Goal: Task Accomplishment & Management: Complete application form

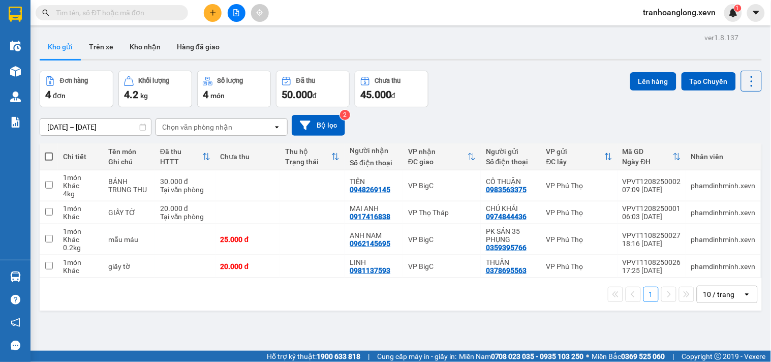
click at [148, 11] on input "text" at bounding box center [116, 12] width 120 height 11
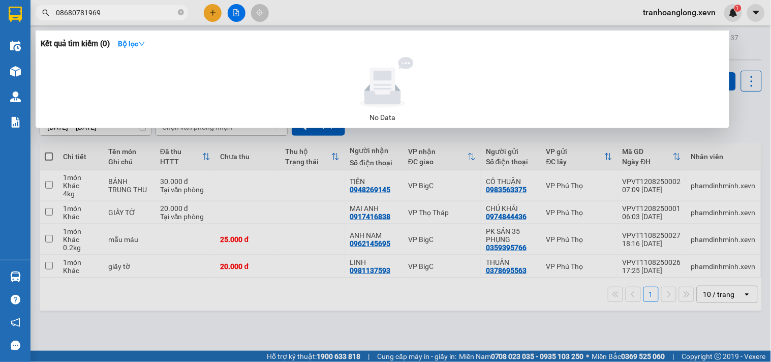
click at [67, 16] on input "08680781969" at bounding box center [116, 12] width 120 height 11
click at [79, 14] on input "08680781969" at bounding box center [116, 12] width 120 height 11
click at [88, 14] on input "08680781969" at bounding box center [116, 12] width 120 height 11
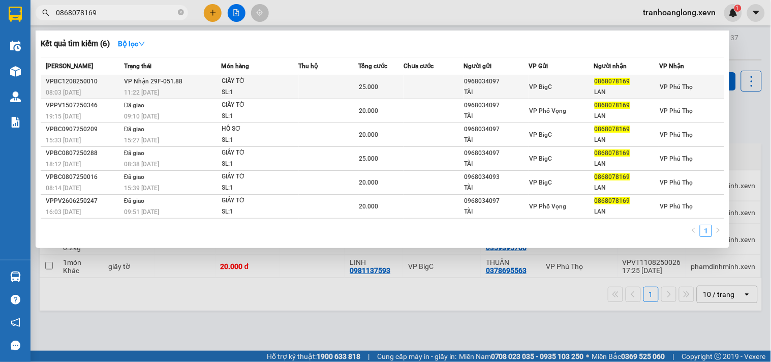
type input "0868078169"
click at [278, 82] on div "GIẤY TỜ" at bounding box center [260, 81] width 76 height 11
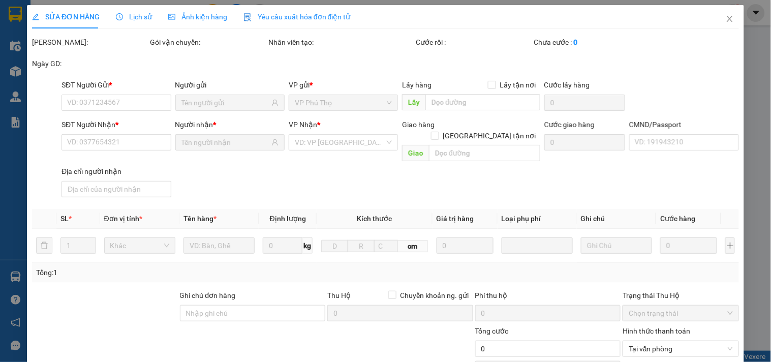
type input "0968034097"
type input "TÀI"
type input "0868078169"
type input "LAN"
type input "CHECK [GEOGRAPHIC_DATA]"
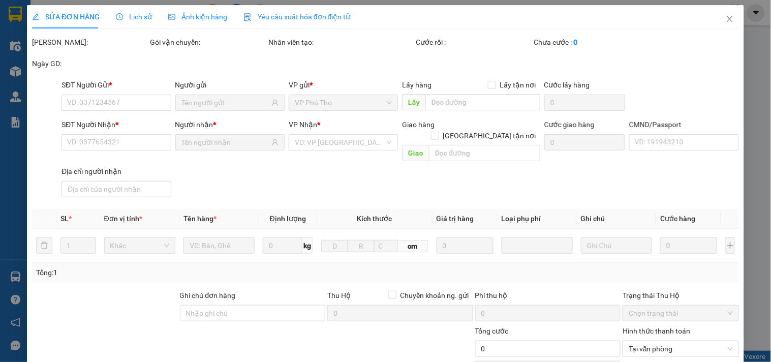
type input "25.000"
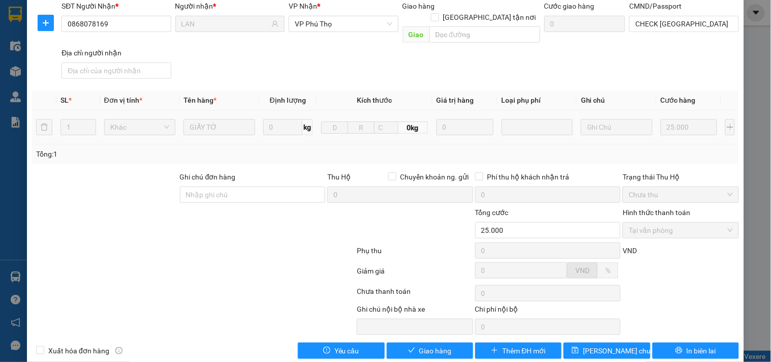
scroll to position [124, 0]
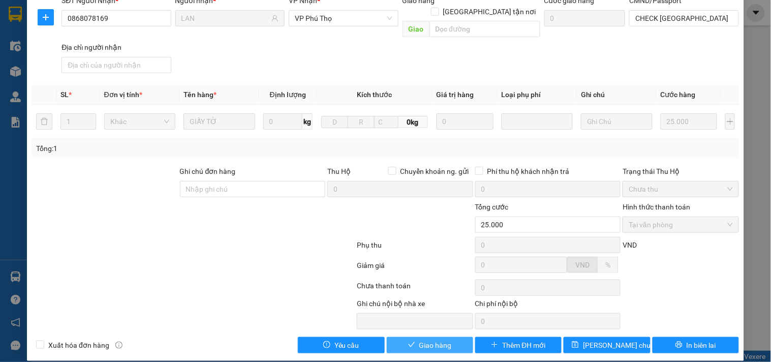
click at [427, 340] on span "Giao hàng" at bounding box center [435, 345] width 33 height 11
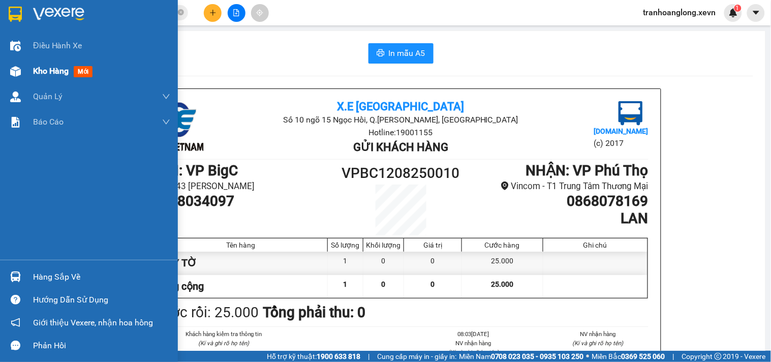
click at [29, 74] on div "Kho hàng mới" at bounding box center [89, 70] width 178 height 25
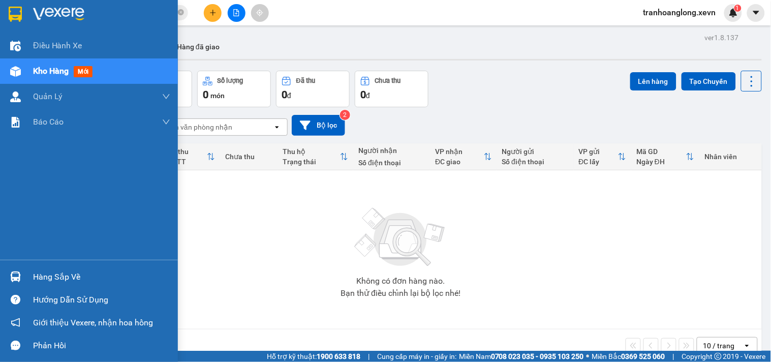
click at [45, 272] on div "Hàng sắp về" at bounding box center [101, 276] width 137 height 15
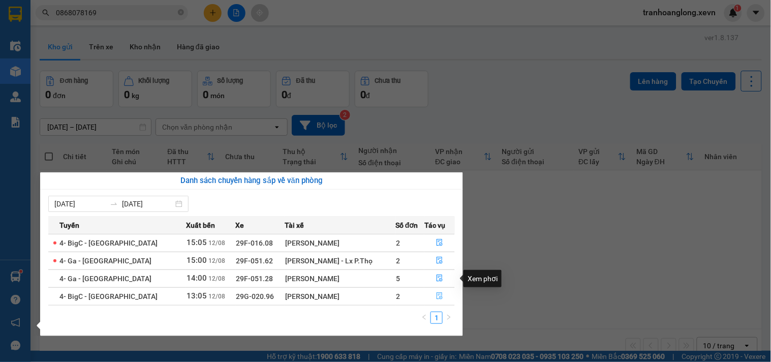
click at [439, 295] on icon "file-done" at bounding box center [440, 295] width 6 height 7
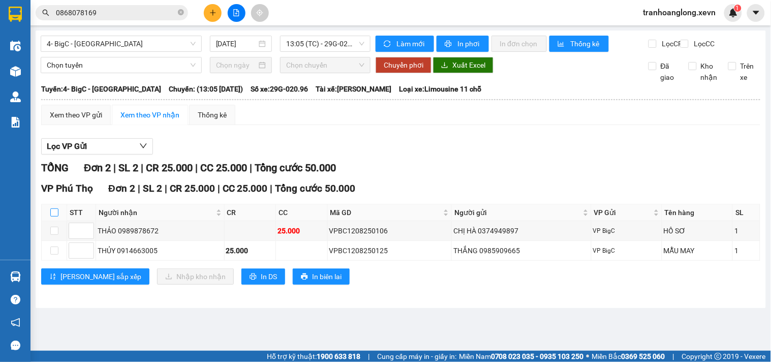
click at [56, 217] on input "checkbox" at bounding box center [54, 212] width 8 height 8
checkbox input "true"
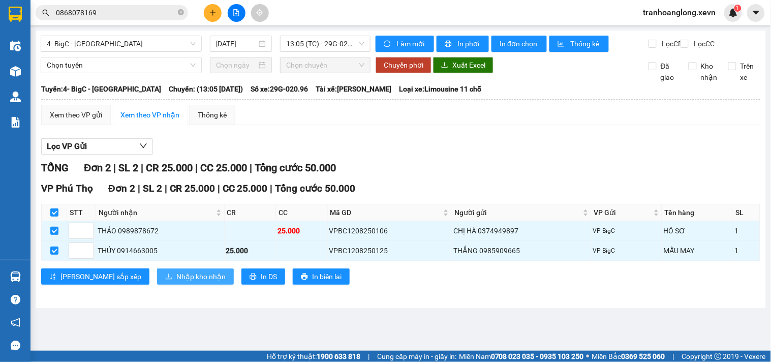
click at [176, 282] on span "Nhập kho nhận" at bounding box center [200, 276] width 49 height 11
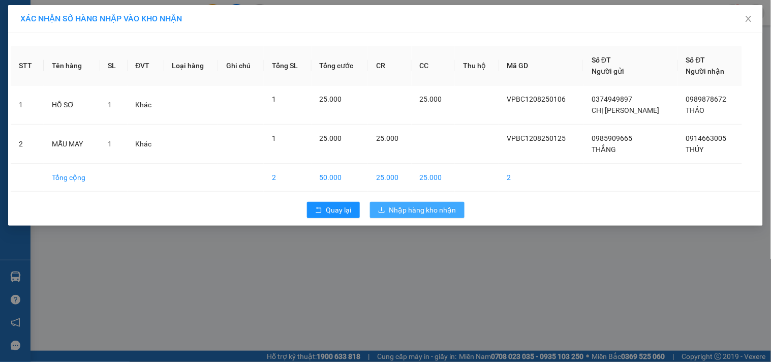
click at [405, 207] on span "Nhập hàng kho nhận" at bounding box center [422, 209] width 67 height 11
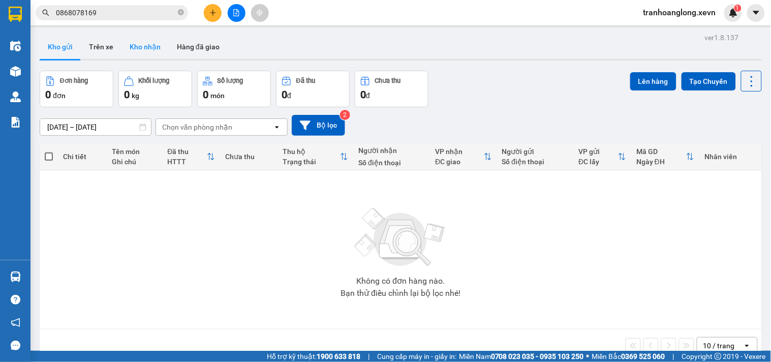
click at [139, 41] on button "Kho nhận" at bounding box center [144, 47] width 47 height 24
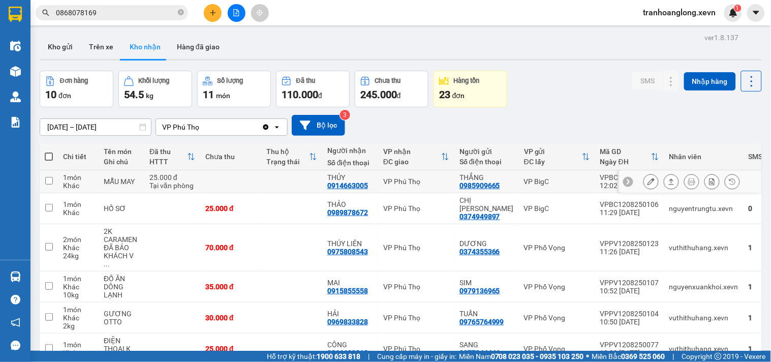
click at [519, 181] on td "VP BigC" at bounding box center [557, 181] width 76 height 23
checkbox input "true"
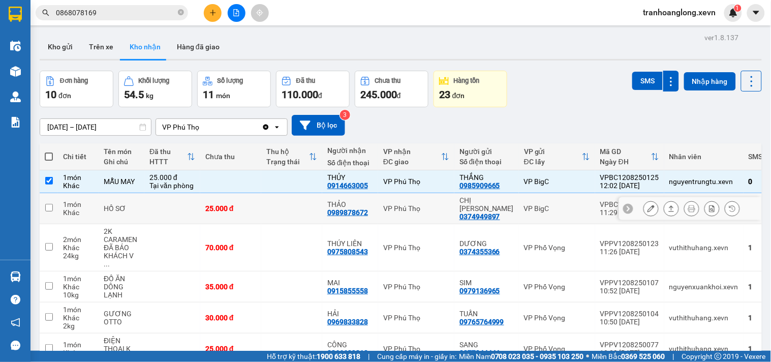
click at [524, 204] on div "VP BigC" at bounding box center [557, 208] width 66 height 8
checkbox input "true"
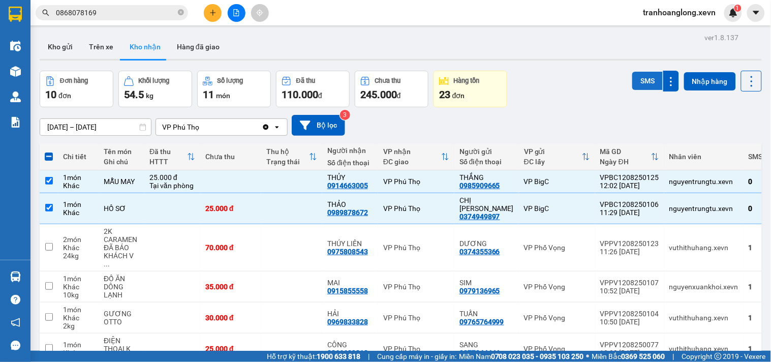
click at [638, 83] on button "SMS" at bounding box center [647, 81] width 31 height 18
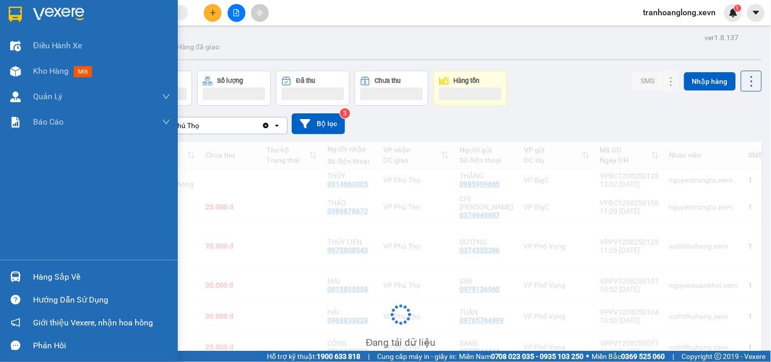
click at [18, 283] on div at bounding box center [16, 277] width 18 height 18
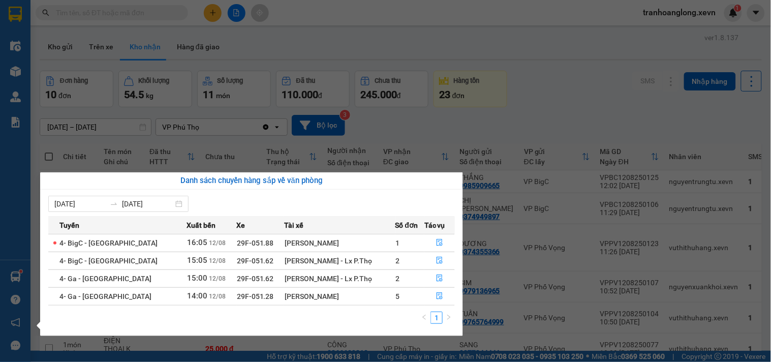
click at [216, 22] on section "Kết quả tìm kiếm ( 0 ) Bộ lọc No Data tranhoanglong.xevn 1 Điều hành xe Kho hàn…" at bounding box center [385, 181] width 771 height 362
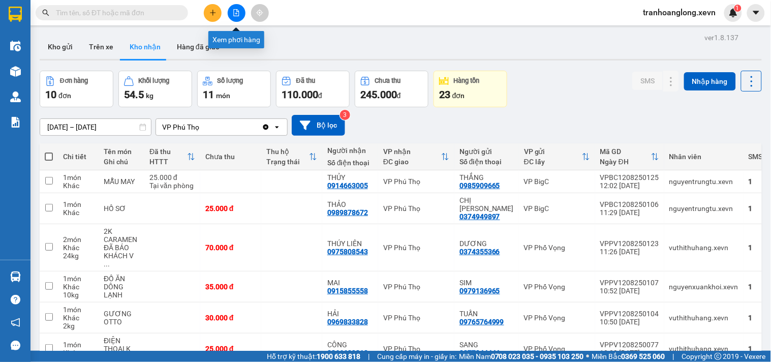
click at [216, 17] on button at bounding box center [213, 13] width 18 height 18
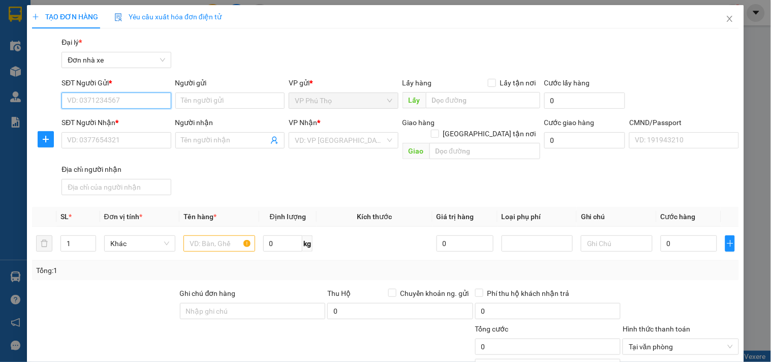
click at [108, 99] on input "SĐT Người Gửi *" at bounding box center [116, 101] width 109 height 16
type input "0399206566"
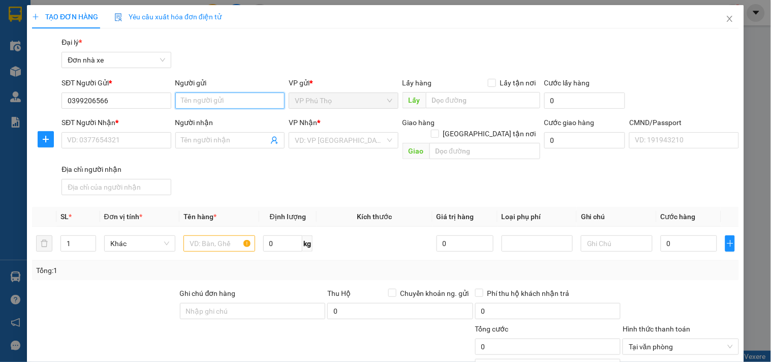
click at [258, 99] on input "Người gửi" at bounding box center [229, 101] width 109 height 16
type input "CÔ THƯ"
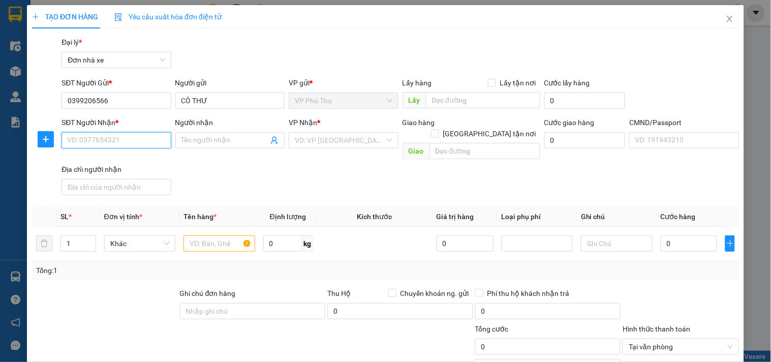
click at [151, 138] on input "SĐT Người Nhận *" at bounding box center [116, 140] width 109 height 16
click at [235, 239] on input "text" at bounding box center [219, 243] width 71 height 16
type input "D"
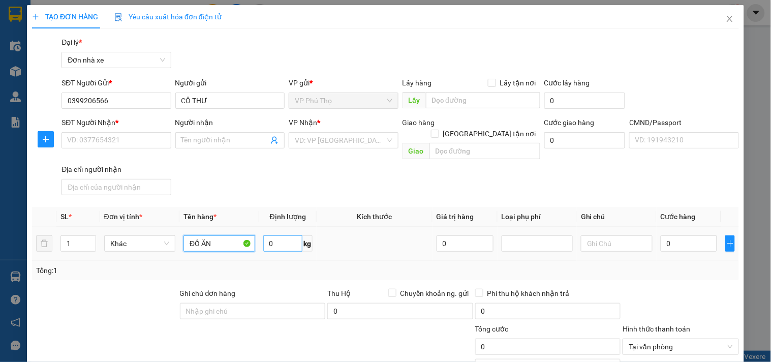
type input "ĐỒ ĂN"
click at [267, 235] on input "0" at bounding box center [283, 243] width 40 height 16
type input "10"
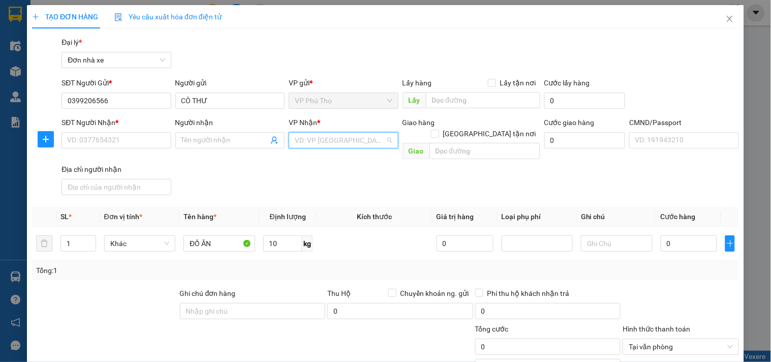
click at [333, 144] on input "search" at bounding box center [340, 140] width 90 height 15
type input "0983"
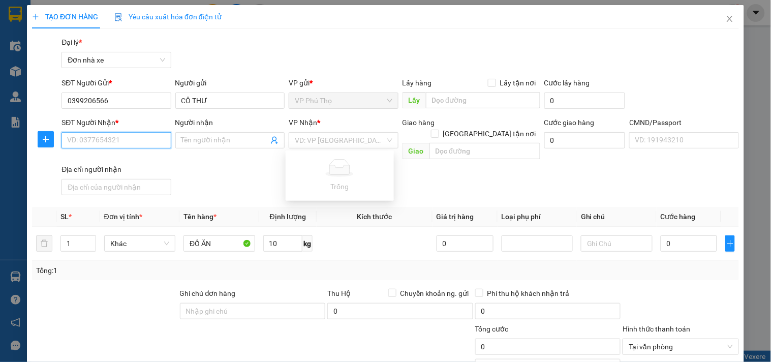
click at [116, 143] on input "SĐT Người Nhận *" at bounding box center [116, 140] width 109 height 16
type input "0982459391"
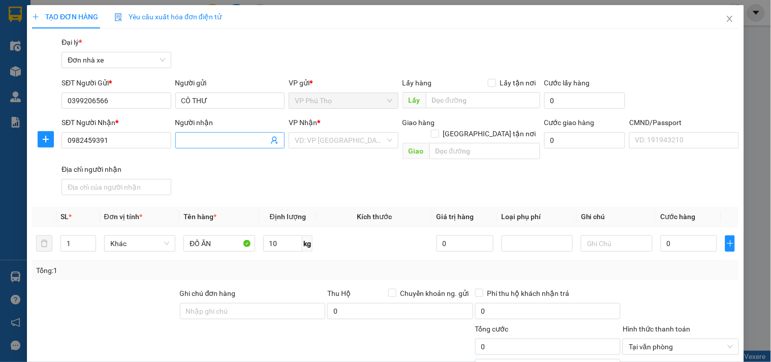
click at [205, 138] on input "Người nhận" at bounding box center [224, 140] width 87 height 11
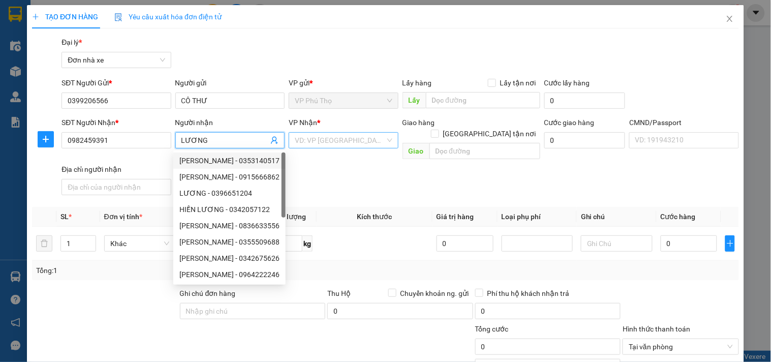
type input "LƯƠNG"
click at [321, 144] on input "search" at bounding box center [340, 140] width 90 height 15
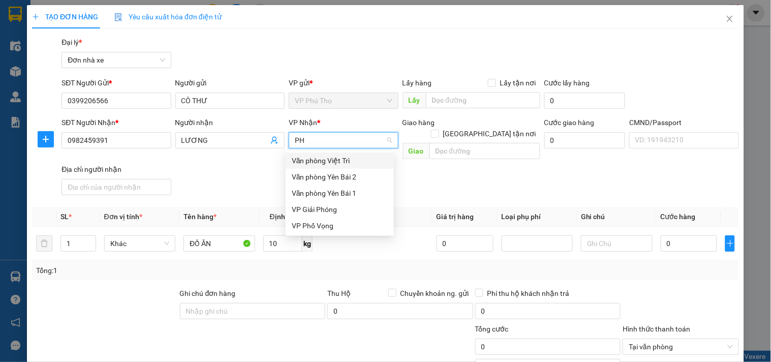
type input "P"
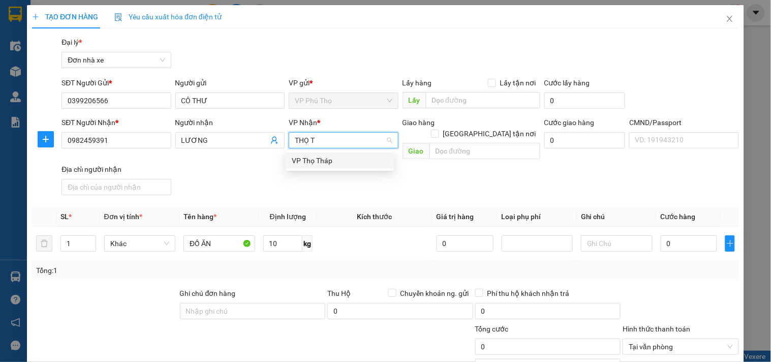
type input "THỌ TH"
click at [315, 159] on div "VP Thọ Tháp" at bounding box center [340, 160] width 96 height 11
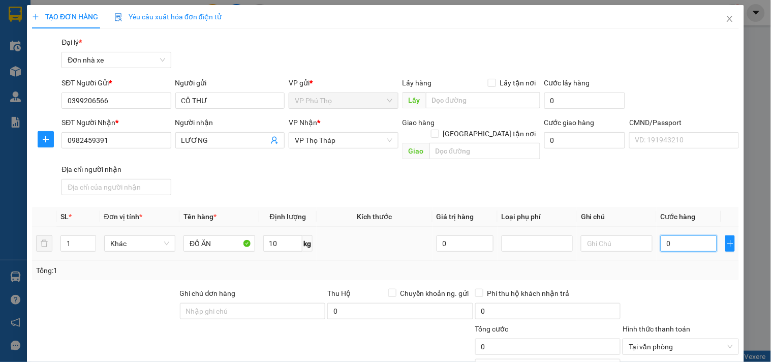
click at [672, 235] on input "0" at bounding box center [689, 243] width 57 height 16
type input "3"
type input "35"
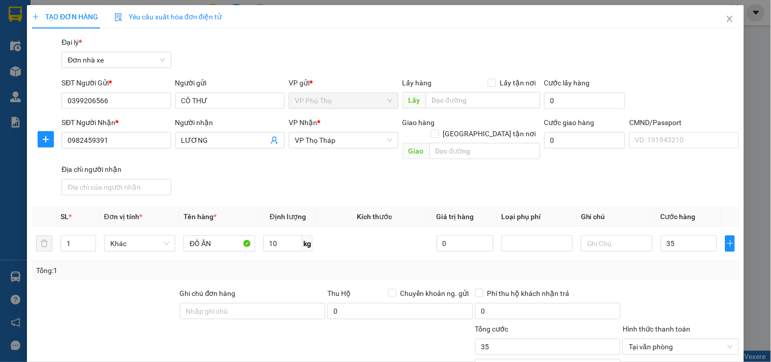
type input "35.000"
click at [650, 176] on div "SĐT Người Nhận * 0982459391 Người nhận LƯƠNG VP Nhận * VP Thọ Tháp Giao hàng Gi…" at bounding box center [400, 158] width 682 height 82
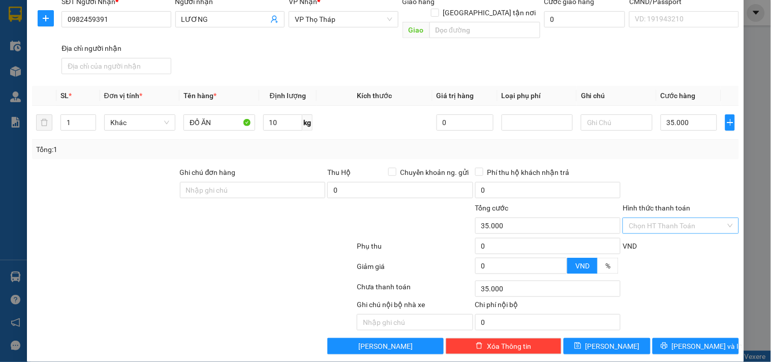
scroll to position [122, 0]
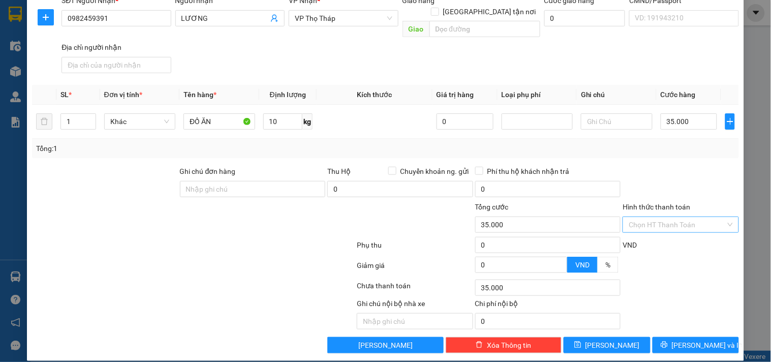
click at [658, 217] on input "Hình thức thanh toán" at bounding box center [677, 224] width 97 height 15
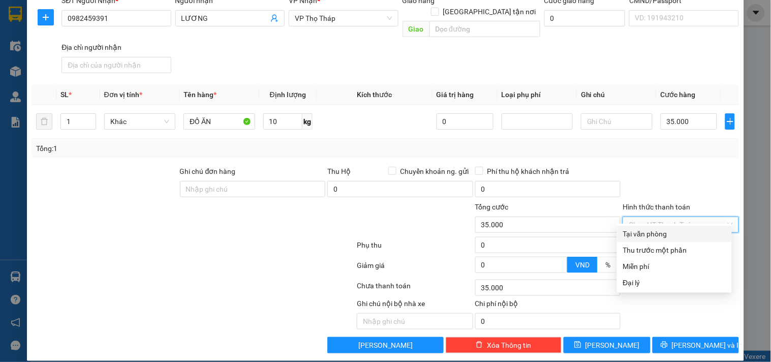
click at [667, 227] on div "Tại văn phòng" at bounding box center [674, 234] width 115 height 16
type input "0"
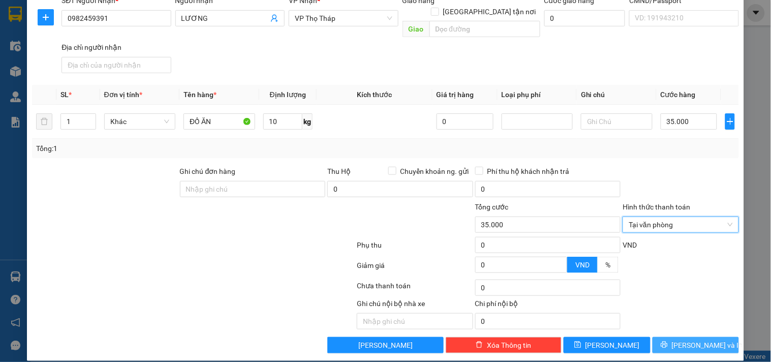
click at [681, 340] on span "Lưu và In" at bounding box center [707, 345] width 71 height 11
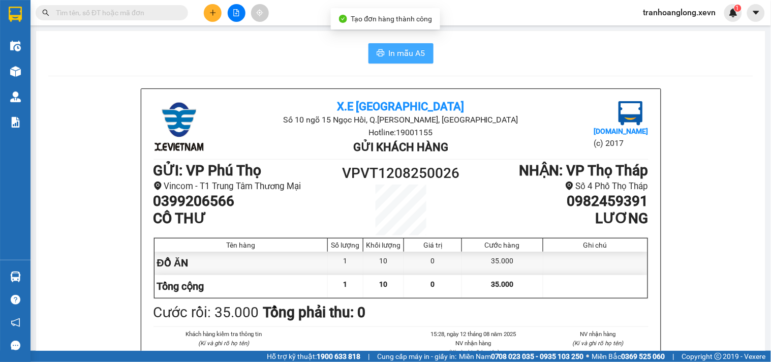
click at [379, 46] on button "In mẫu A5" at bounding box center [401, 53] width 65 height 20
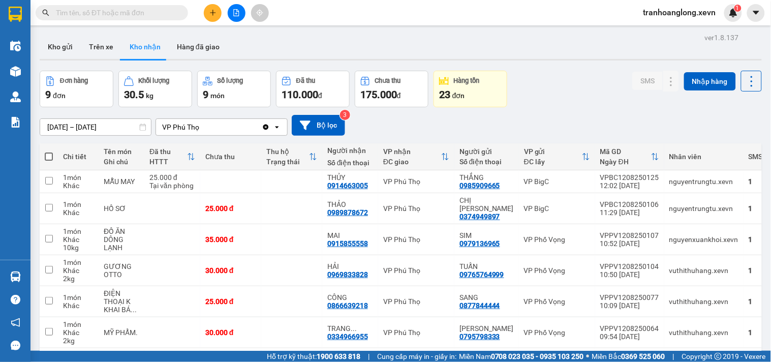
click at [148, 8] on input "text" at bounding box center [116, 12] width 120 height 11
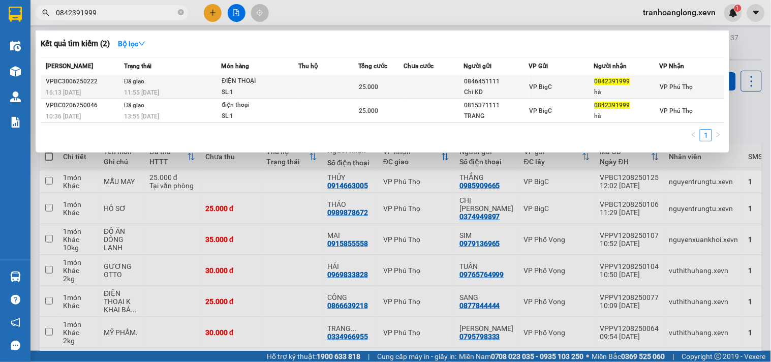
type input "0842391999"
click at [305, 87] on td at bounding box center [328, 87] width 60 height 24
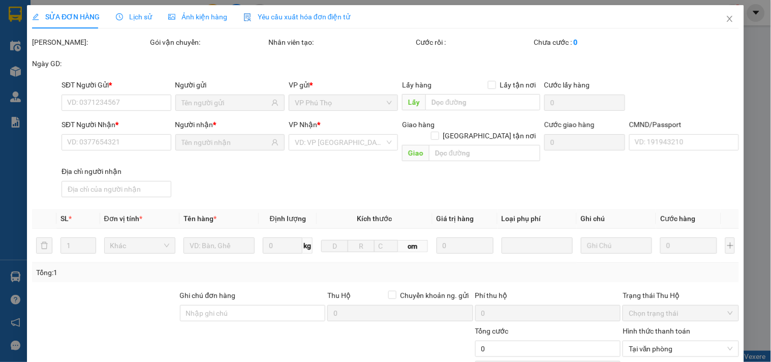
type input "0846451111"
type input "Chi KD"
type input "0842391999"
type input "hà"
type input "0250890038037 HÀ VĂN TƯ"
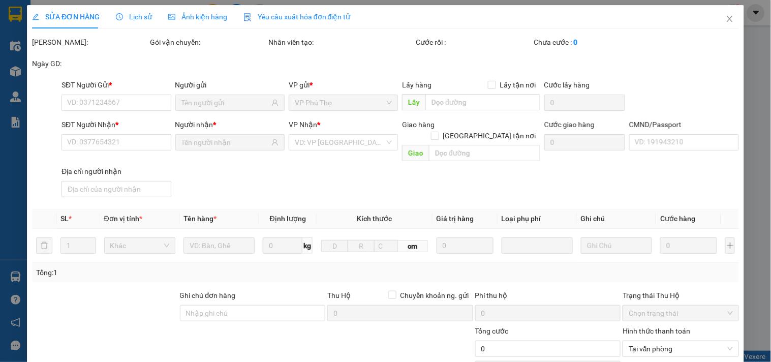
type input "25.000"
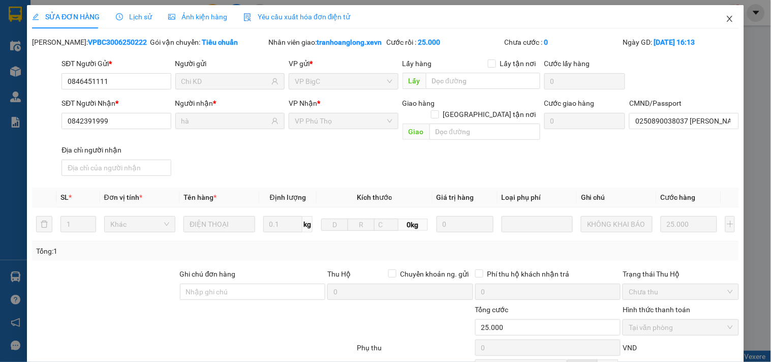
click at [726, 19] on icon "close" at bounding box center [730, 19] width 8 height 8
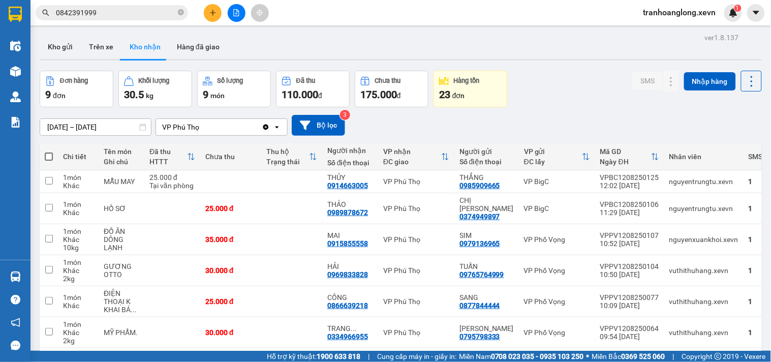
click at [138, 18] on span "0842391999" at bounding box center [112, 12] width 153 height 15
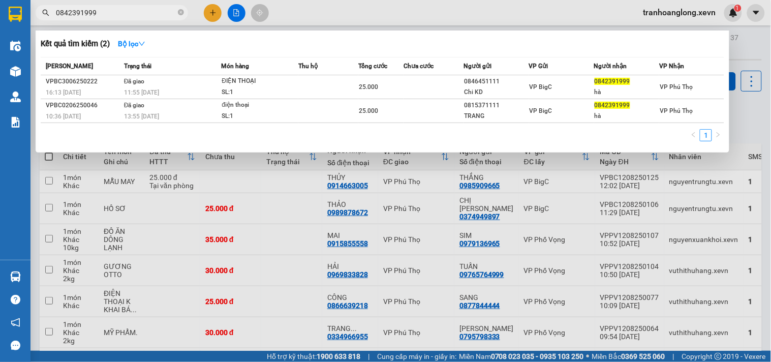
click at [138, 9] on input "0842391999" at bounding box center [116, 12] width 120 height 11
click at [181, 16] on span at bounding box center [181, 13] width 6 height 10
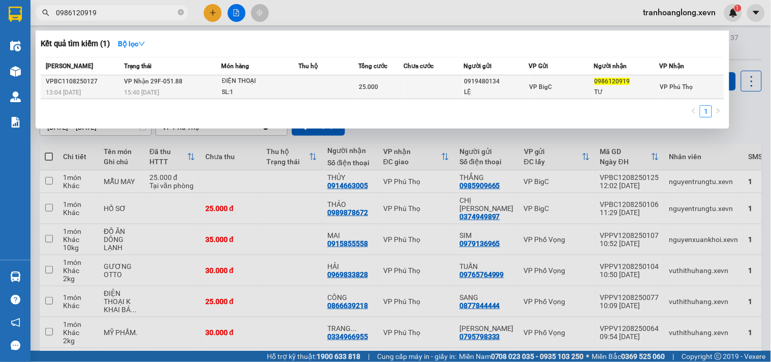
type input "0986120919"
click at [251, 84] on div "ĐIỆN THOẠI" at bounding box center [260, 81] width 76 height 11
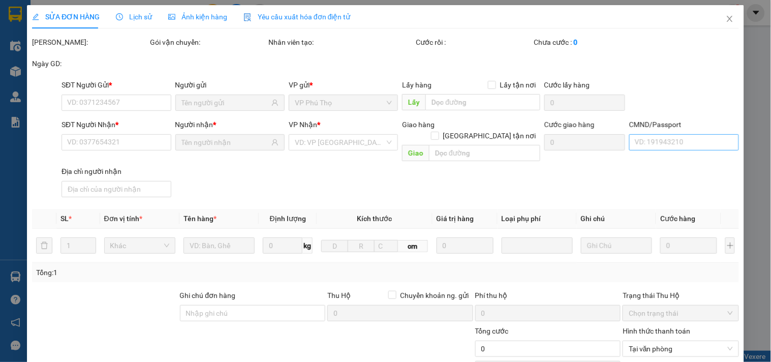
type input "0919480134"
type input "LỆ"
type input "0986120919"
type input "TƯ"
type input "25.000"
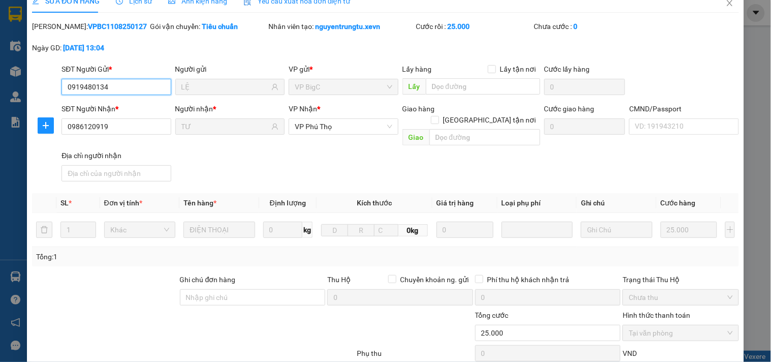
scroll to position [11, 0]
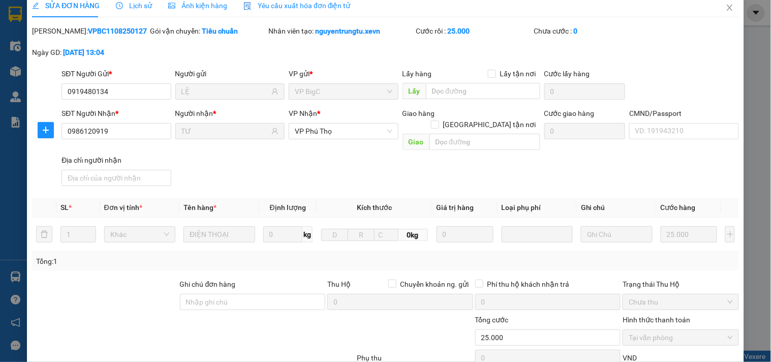
click at [154, 4] on div "SỬA ĐƠN HÀNG Lịch sử Ảnh kiện hàng Yêu cầu xuất hóa đơn điện tử" at bounding box center [191, 5] width 319 height 23
click at [135, 3] on span "Lịch sử" at bounding box center [134, 6] width 36 height 8
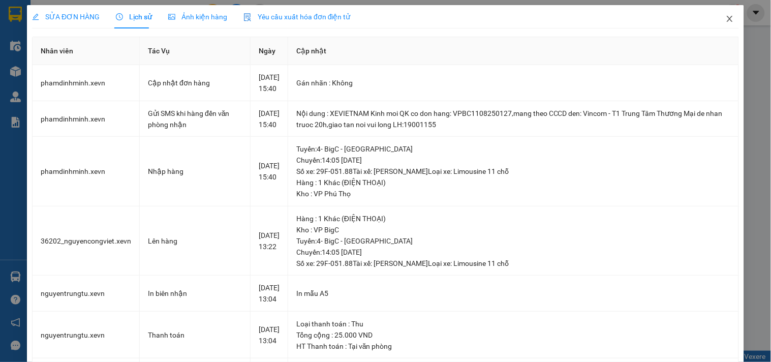
click at [726, 22] on icon "close" at bounding box center [730, 19] width 8 height 8
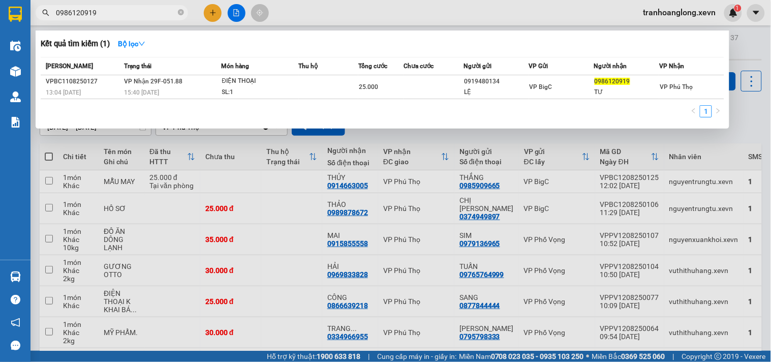
click at [145, 14] on input "0986120919" at bounding box center [116, 12] width 120 height 11
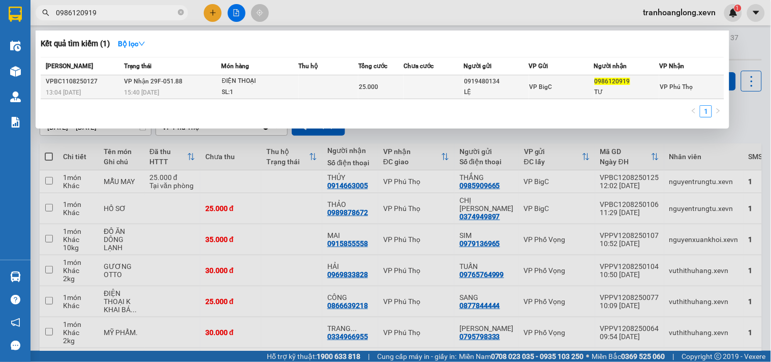
click at [200, 80] on td "VP Nhận 29F-051.88 15:40 - 11/08" at bounding box center [171, 87] width 100 height 24
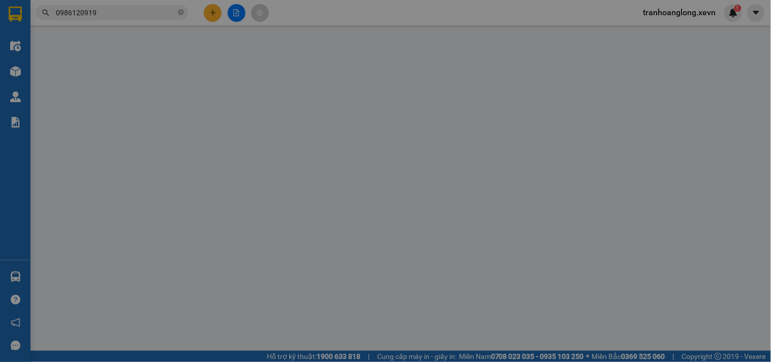
type input "0919480134"
type input "LỆ"
type input "0986120919"
type input "TƯ"
type input "25.000"
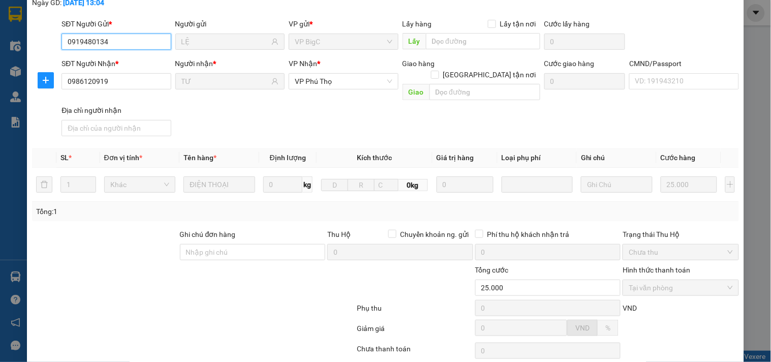
scroll to position [124, 0]
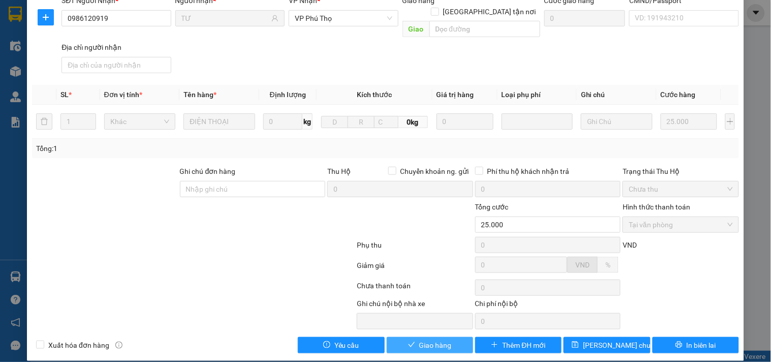
click at [422, 341] on button "Giao hàng" at bounding box center [430, 345] width 86 height 16
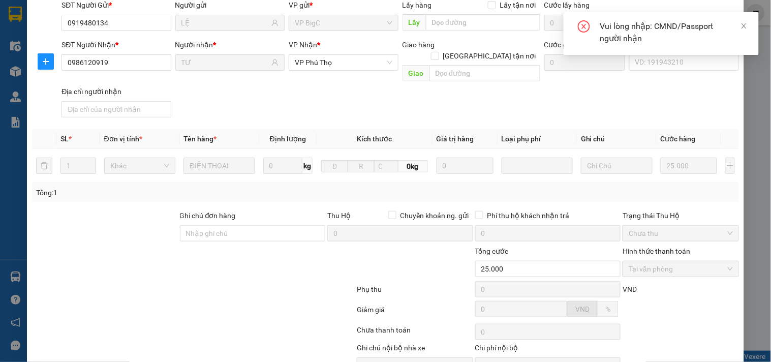
scroll to position [0, 0]
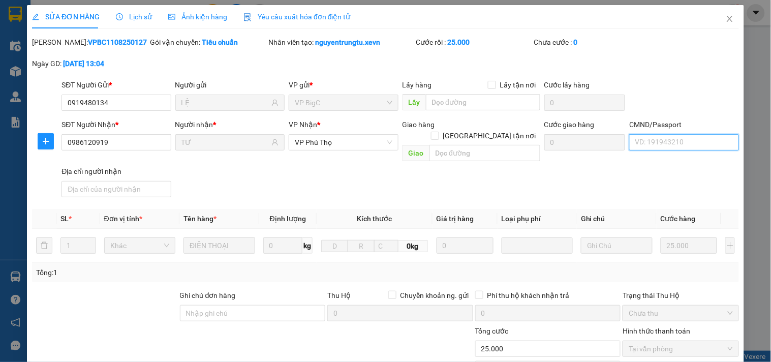
click at [688, 146] on input "CMND/Passport" at bounding box center [683, 142] width 109 height 16
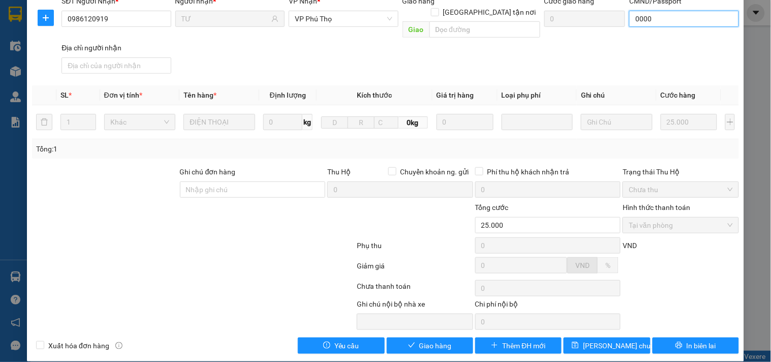
scroll to position [124, 0]
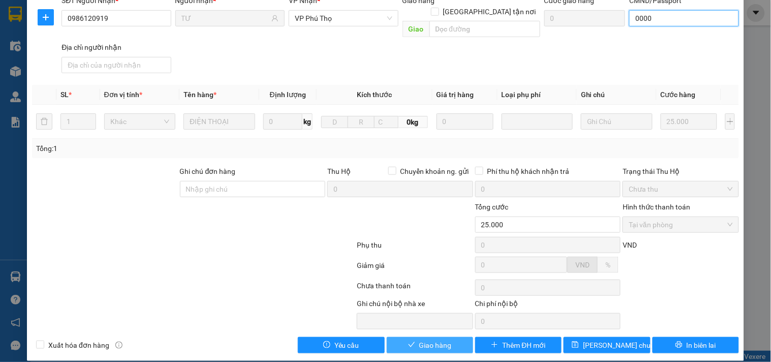
type input "0000"
click at [424, 340] on span "Giao hàng" at bounding box center [435, 345] width 33 height 11
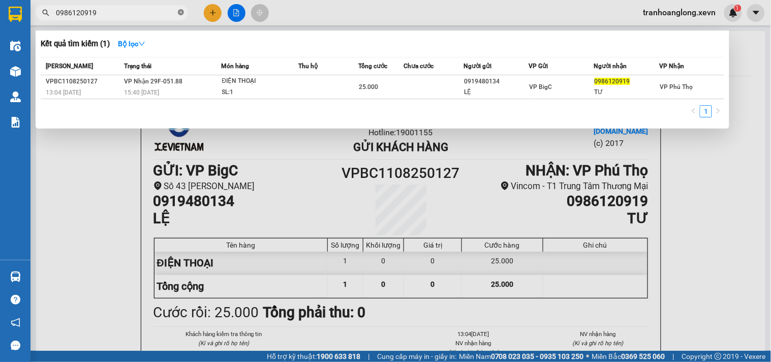
click at [182, 12] on icon "close-circle" at bounding box center [181, 12] width 6 height 6
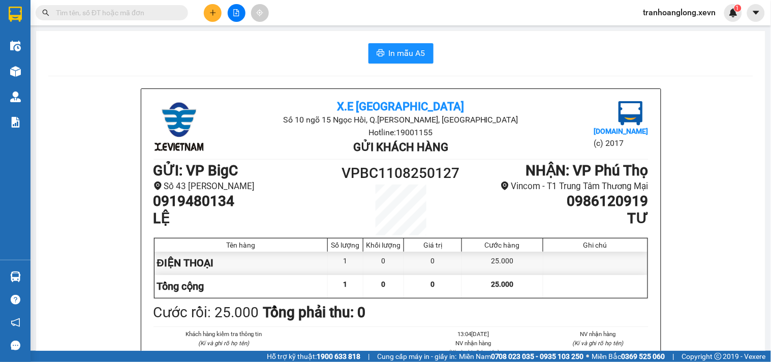
click at [139, 12] on input "text" at bounding box center [116, 12] width 120 height 11
click at [158, 15] on input "text" at bounding box center [116, 12] width 120 height 11
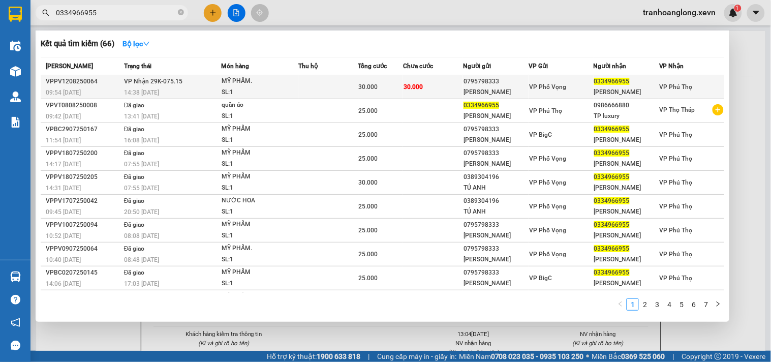
type input "0334966955"
click at [314, 92] on td at bounding box center [328, 87] width 60 height 24
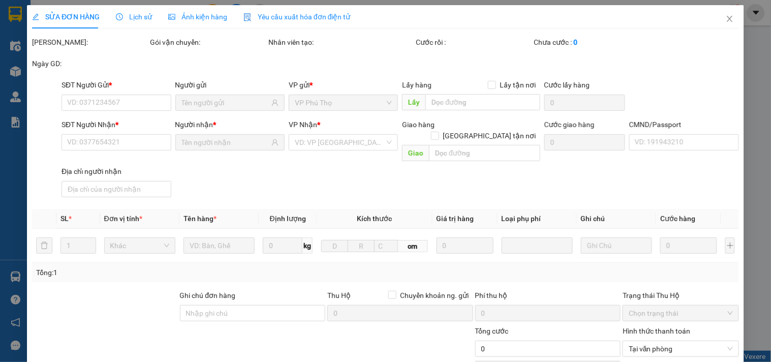
type input "0795798333"
type input "[PERSON_NAME]"
type input "0334966955"
type input "TRANG NHUNG"
type input "chu phương nam 034097001416"
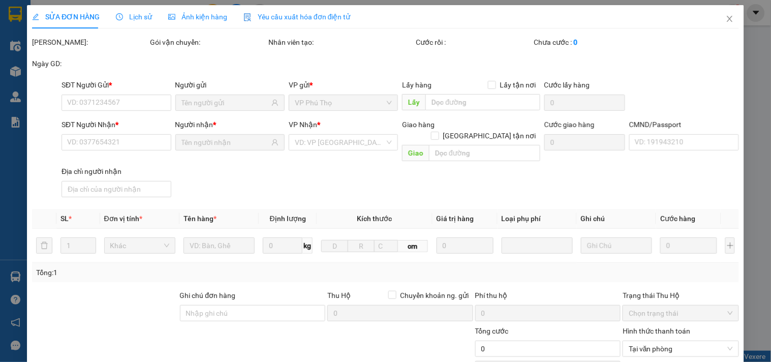
type input "30.000"
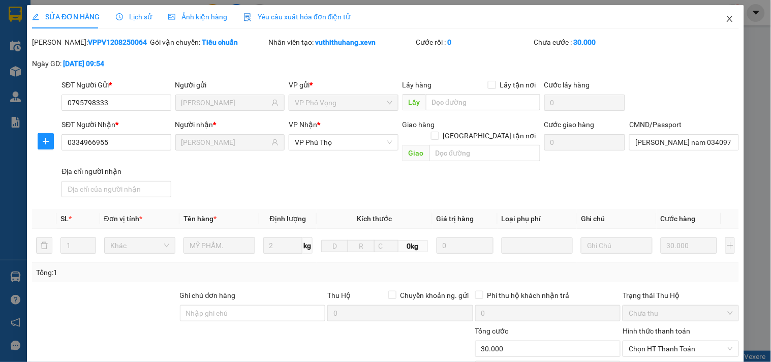
click at [726, 23] on icon "close" at bounding box center [730, 19] width 8 height 8
